Goal: Information Seeking & Learning: Learn about a topic

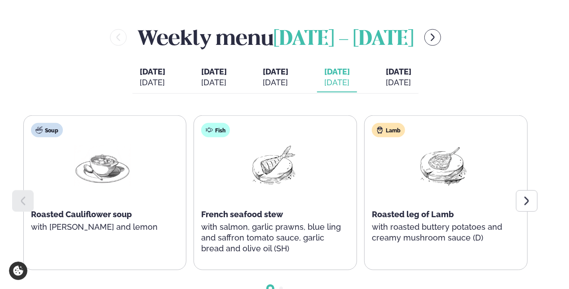
scroll to position [359, 0]
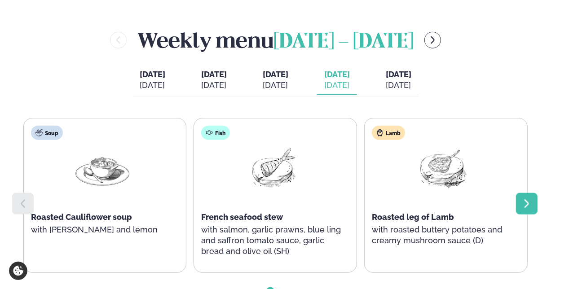
click at [529, 209] on icon at bounding box center [526, 203] width 11 height 11
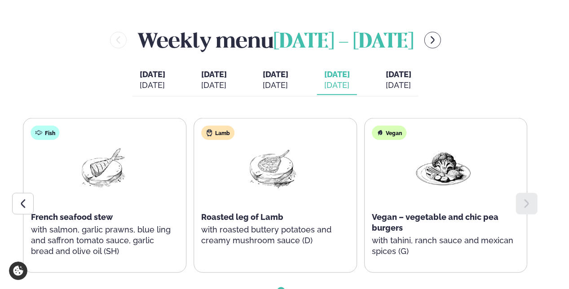
click at [411, 79] on span "[DATE]" at bounding box center [399, 74] width 26 height 9
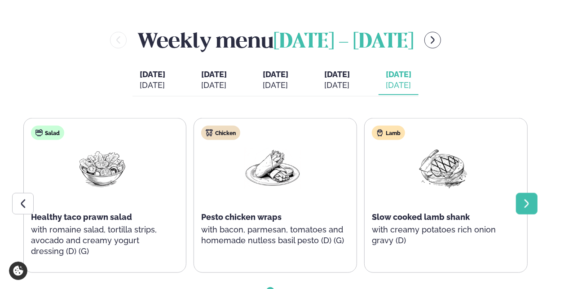
click at [526, 208] on icon at bounding box center [526, 203] width 4 height 9
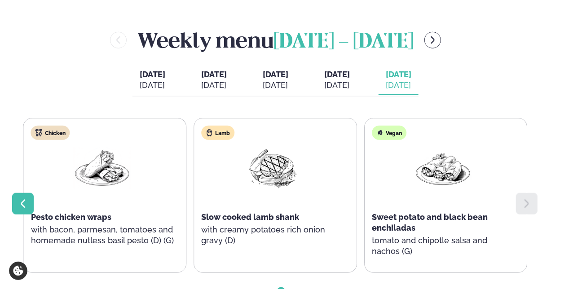
click at [27, 209] on icon at bounding box center [23, 203] width 11 height 11
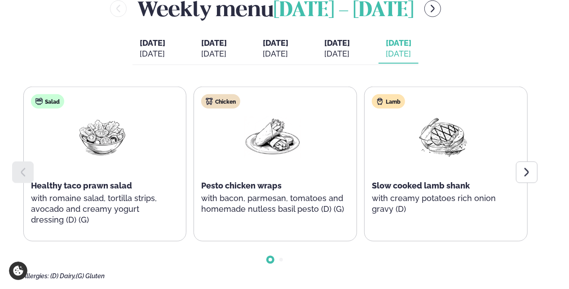
scroll to position [404, 0]
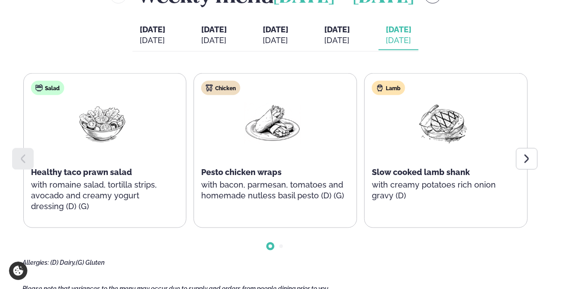
click at [105, 48] on div "Weekly menu [DATE] - [DATE] [DATE] [DATE] [DATE] [DATE] [DATE] [DATE] [DATE] [P…" at bounding box center [284, 124] width 524 height 286
click at [524, 164] on icon at bounding box center [526, 158] width 11 height 11
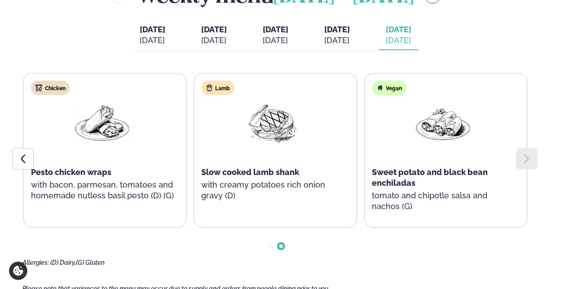
click at [350, 35] on span "[DATE]" at bounding box center [337, 29] width 26 height 11
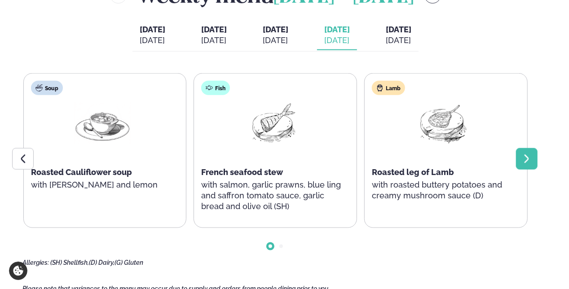
click at [531, 164] on icon at bounding box center [526, 158] width 11 height 11
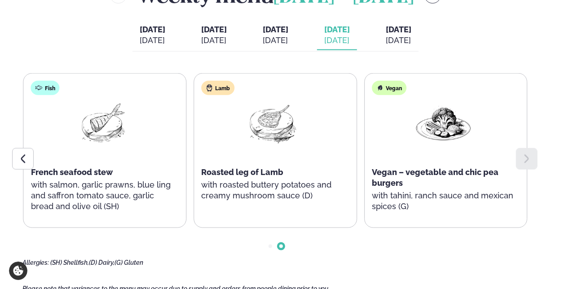
click at [531, 164] on icon at bounding box center [526, 158] width 11 height 11
click at [24, 163] on icon at bounding box center [23, 158] width 4 height 9
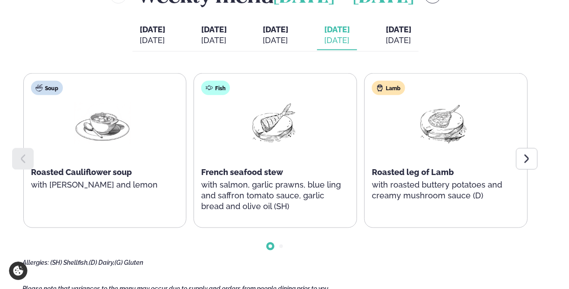
click at [147, 250] on div at bounding box center [275, 239] width 506 height 22
